Goal: Task Accomplishment & Management: Manage account settings

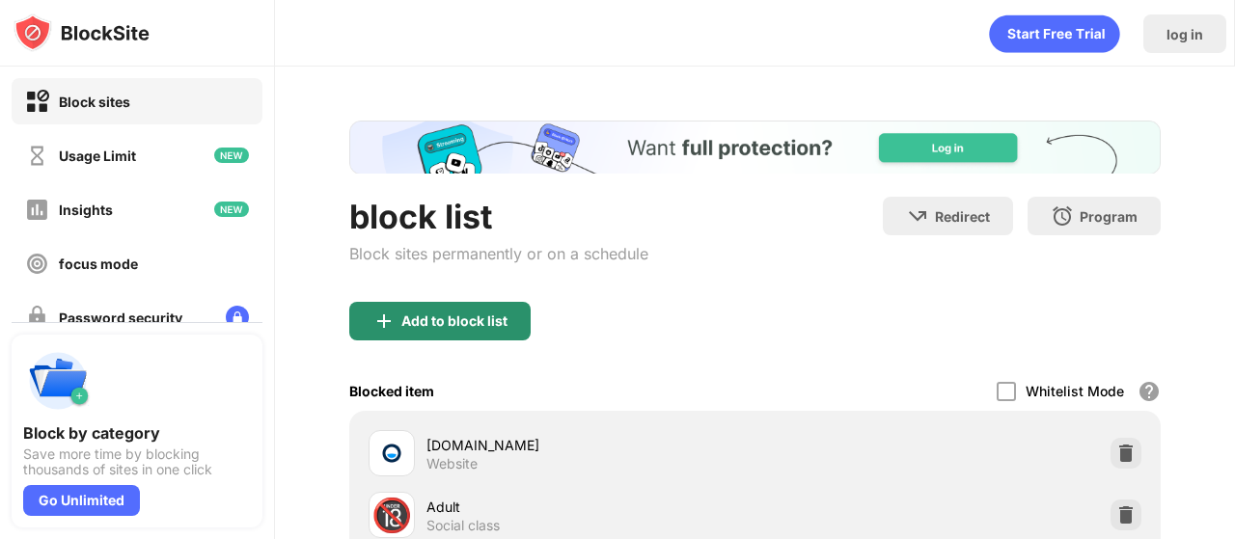
click at [482, 324] on font "Add to block list" at bounding box center [454, 320] width 106 height 16
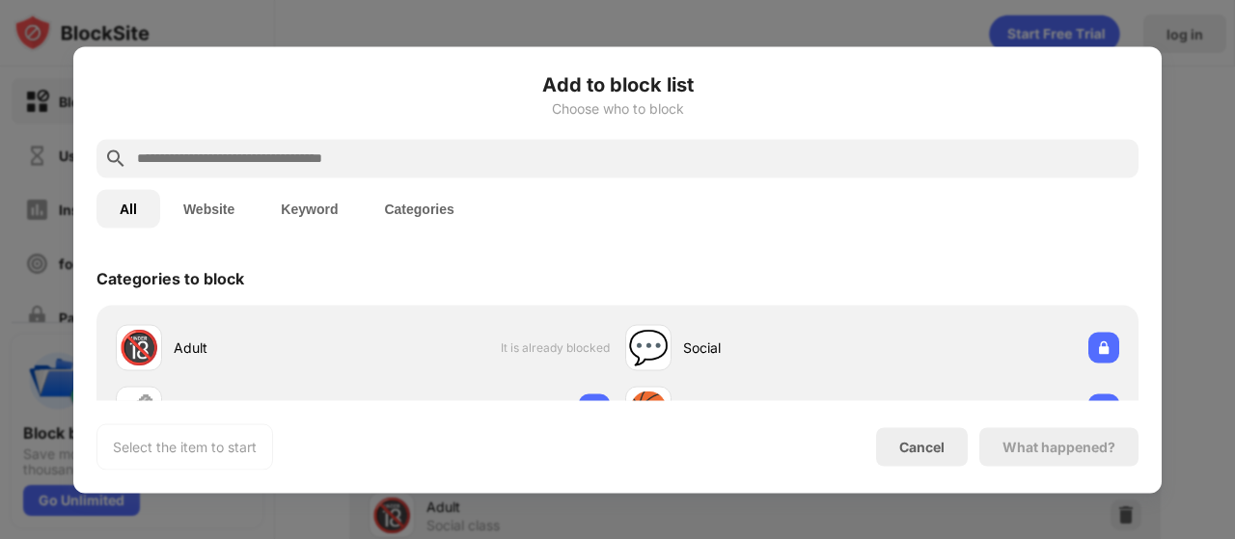
click at [314, 194] on button "Keyword" at bounding box center [309, 208] width 103 height 39
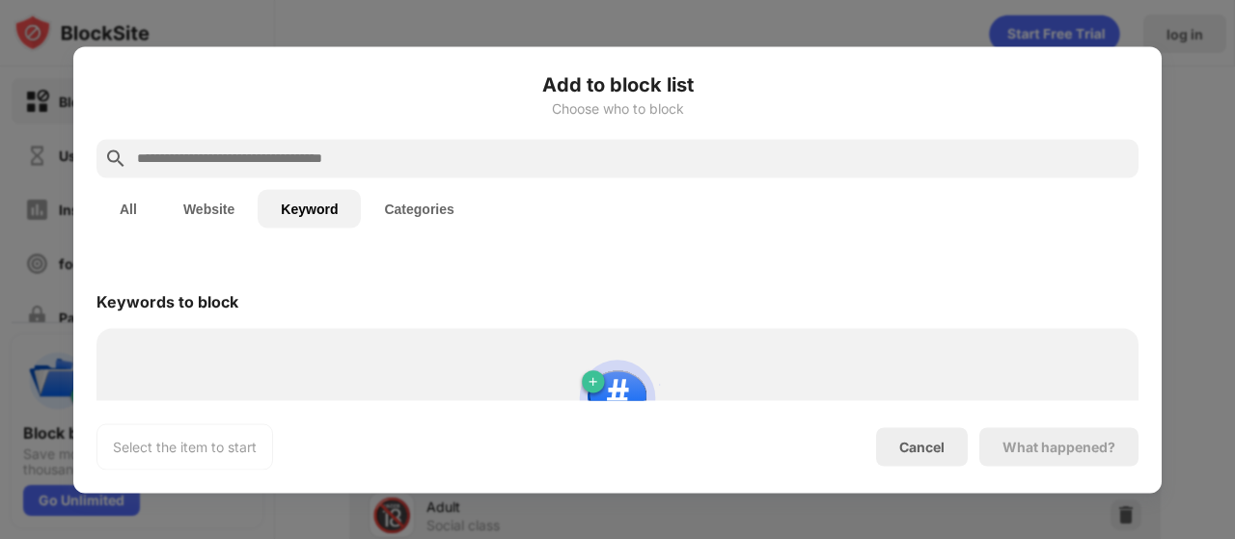
click at [418, 161] on input "text" at bounding box center [632, 158] width 995 height 23
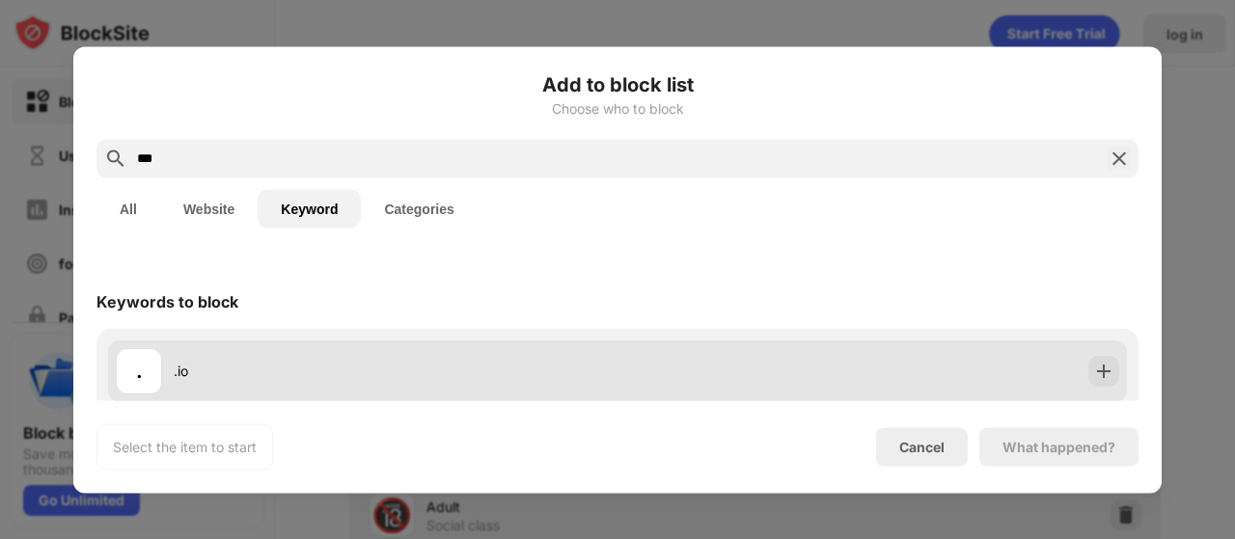
type input "***"
click at [1020, 364] on div ". .io" at bounding box center [617, 370] width 1018 height 62
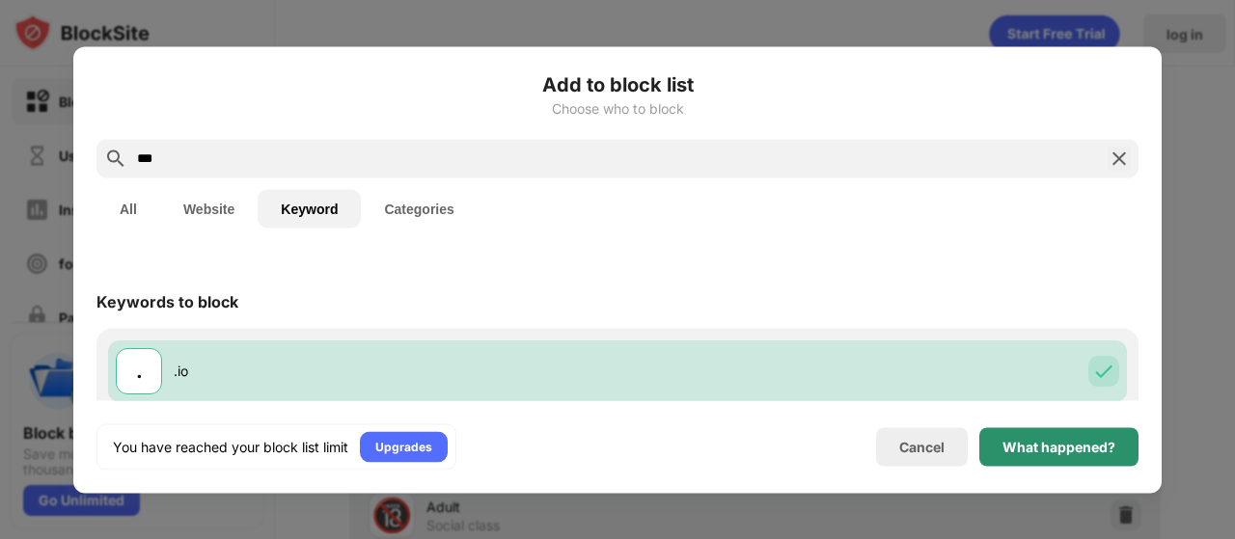
click at [1057, 442] on font "What happened?" at bounding box center [1058, 446] width 113 height 16
